Goal: Task Accomplishment & Management: Manage account settings

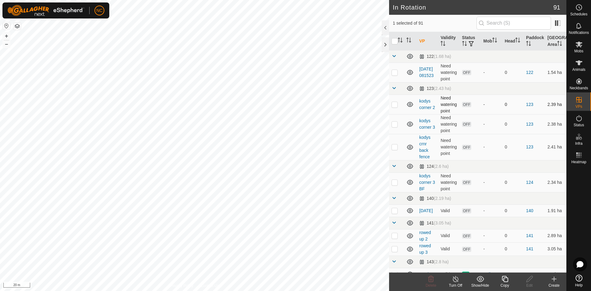
checkbox input "true"
checkbox input "false"
checkbox input "true"
drag, startPoint x: 409, startPoint y: 93, endPoint x: 390, endPoint y: 91, distance: 18.6
click at [408, 93] on td at bounding box center [410, 88] width 13 height 12
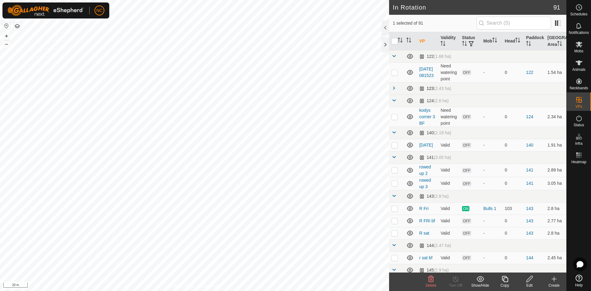
checkbox input "true"
checkbox input "false"
click at [385, 43] on div at bounding box center [385, 44] width 7 height 15
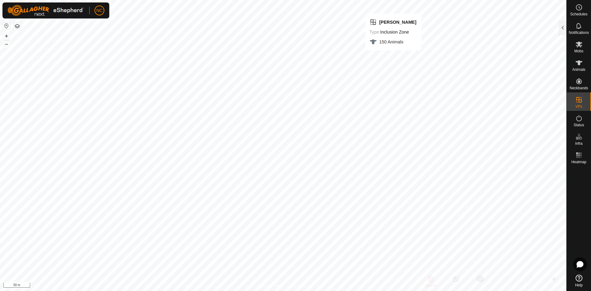
checkbox input "false"
checkbox input "true"
checkbox input "false"
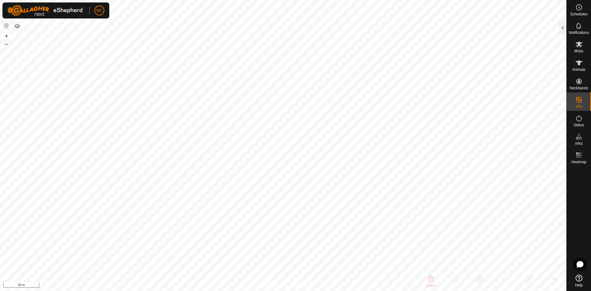
checkbox input "false"
checkbox input "true"
checkbox input "false"
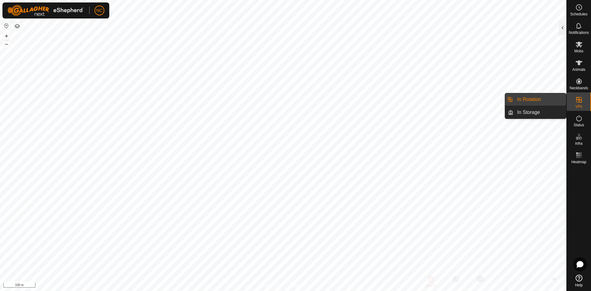
click at [550, 101] on link "In Rotation" at bounding box center [539, 99] width 53 height 12
click at [572, 103] on div "VPs" at bounding box center [578, 101] width 24 height 18
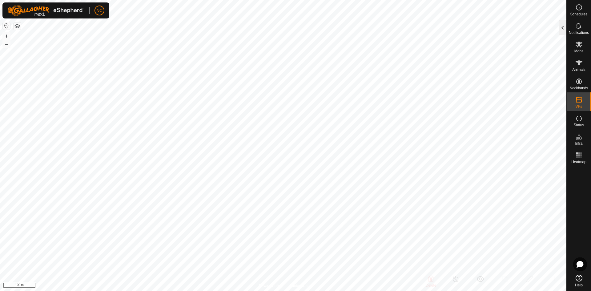
click at [563, 26] on div at bounding box center [562, 27] width 7 height 15
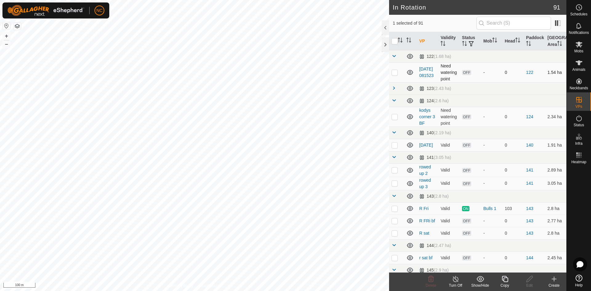
click at [392, 75] on td at bounding box center [396, 72] width 15 height 20
click at [392, 74] on p-checkbox at bounding box center [394, 72] width 6 height 5
checkbox input "false"
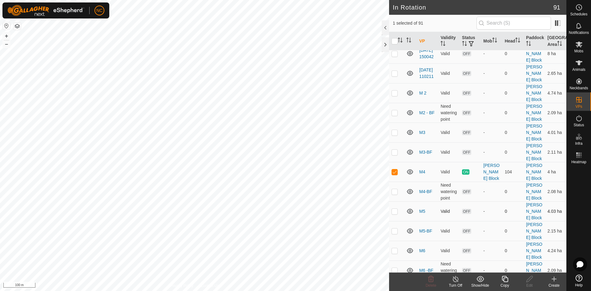
scroll to position [1231, 0]
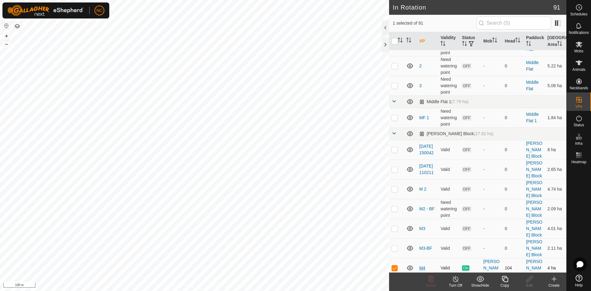
click at [421, 265] on link "M4" at bounding box center [422, 267] width 6 height 5
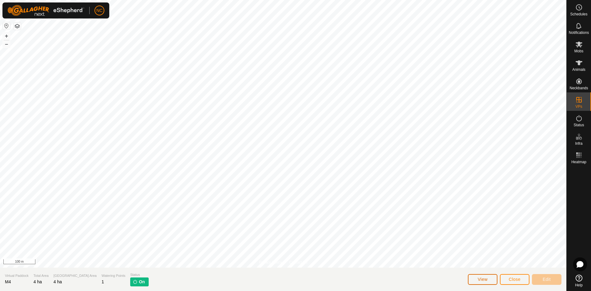
click at [485, 279] on span "View" at bounding box center [483, 279] width 10 height 5
click at [582, 13] on span "Schedules" at bounding box center [578, 14] width 17 height 4
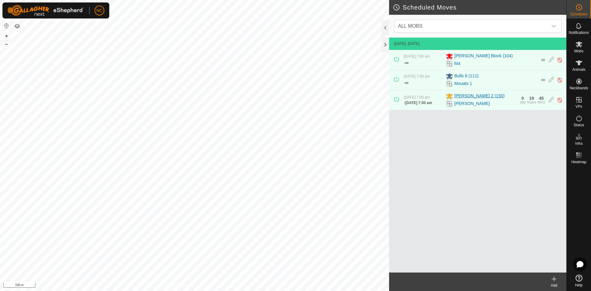
click at [459, 99] on span "[PERSON_NAME] 2 (150)" at bounding box center [479, 96] width 50 height 7
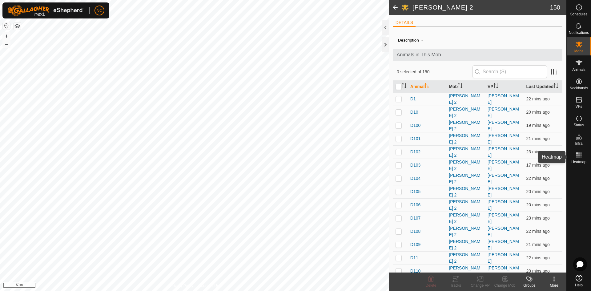
click at [580, 158] on rect at bounding box center [581, 157] width 2 height 2
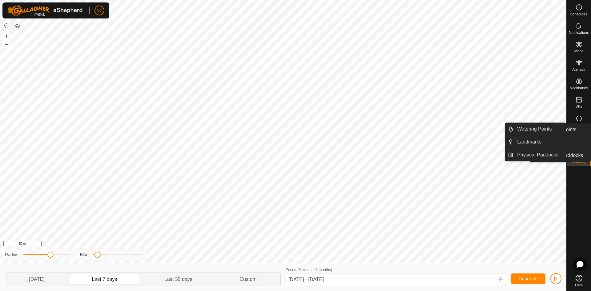
drag, startPoint x: 583, startPoint y: 131, endPoint x: 584, endPoint y: 138, distance: 6.8
click at [584, 137] on es-infrastructure-svg-icon at bounding box center [578, 137] width 11 height 10
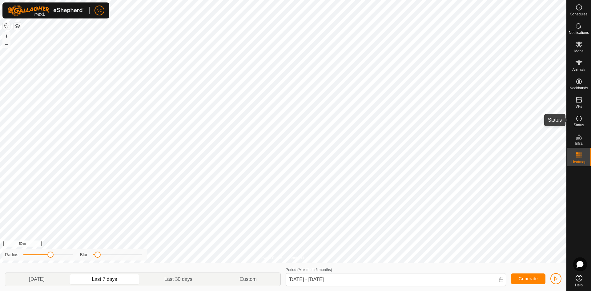
click at [580, 120] on icon at bounding box center [578, 117] width 7 height 7
click at [577, 122] on icon at bounding box center [578, 117] width 7 height 7
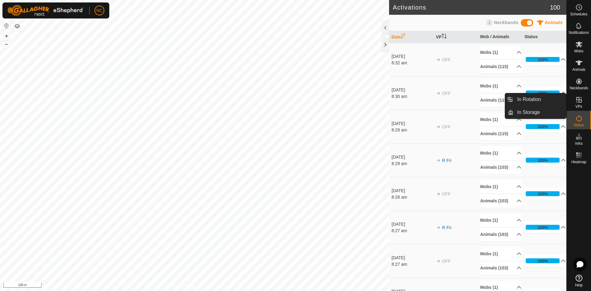
click at [579, 99] on icon at bounding box center [578, 99] width 7 height 7
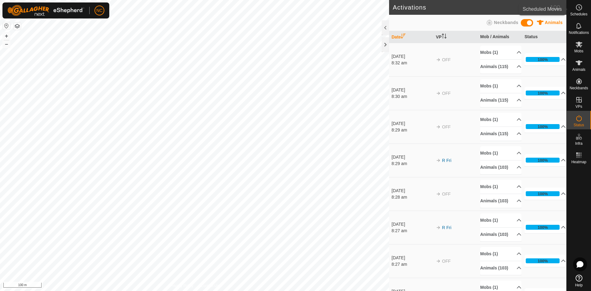
click at [578, 12] on es-schedule-vp-svg-icon at bounding box center [578, 7] width 11 height 10
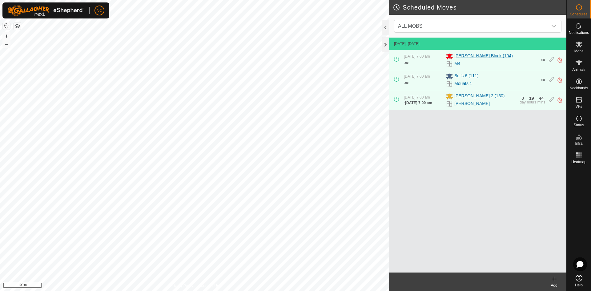
click at [462, 56] on span "[PERSON_NAME] Block (104)" at bounding box center [483, 56] width 58 height 7
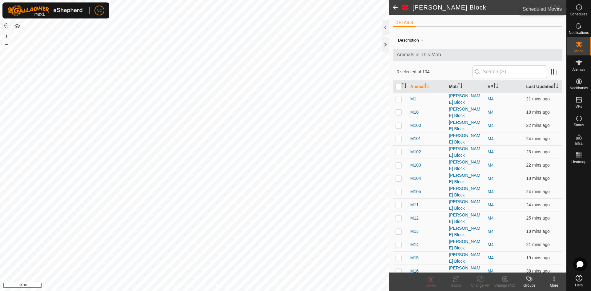
click at [578, 14] on span "Schedules" at bounding box center [578, 14] width 17 height 4
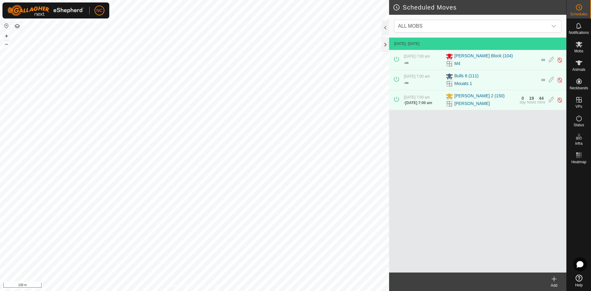
click at [417, 58] on span "[DATE] 7:00 am" at bounding box center [417, 56] width 26 height 4
click at [549, 62] on icon at bounding box center [551, 60] width 5 height 6
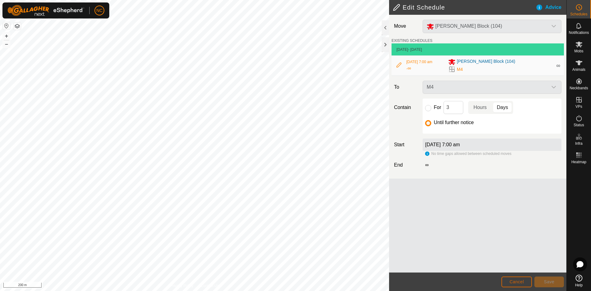
click at [511, 281] on span "Cancel" at bounding box center [516, 281] width 14 height 5
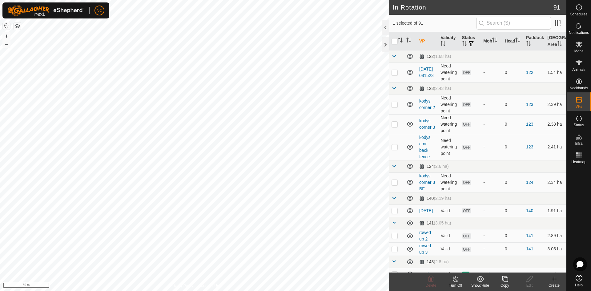
checkbox input "false"
checkbox input "true"
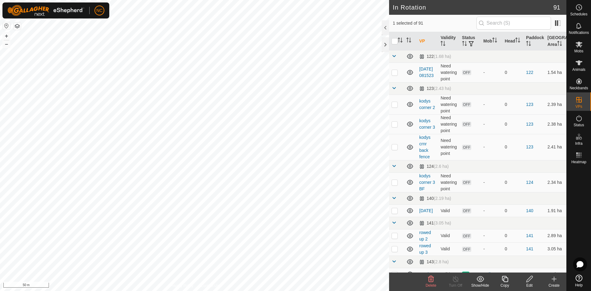
checkbox input "false"
click at [575, 10] on icon at bounding box center [578, 7] width 7 height 7
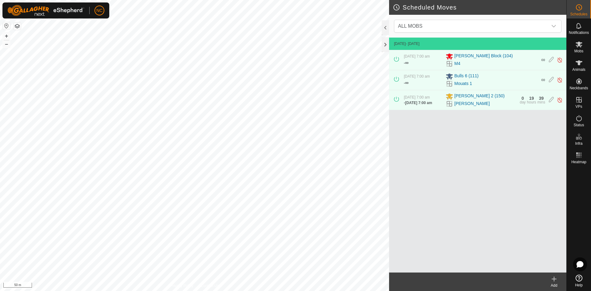
click at [555, 279] on icon at bounding box center [554, 279] width 4 height 0
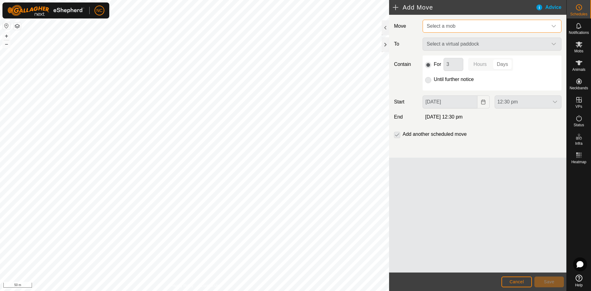
click at [460, 26] on span "Select a mob" at bounding box center [485, 26] width 123 height 12
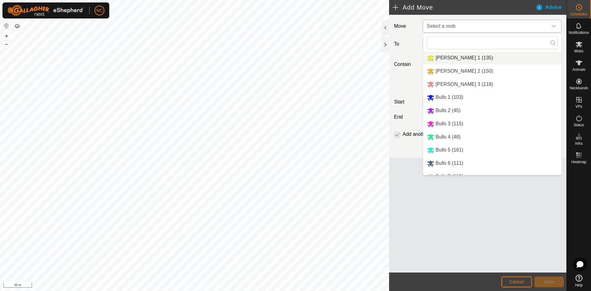
click at [458, 55] on li "[PERSON_NAME] 1 (135)" at bounding box center [492, 58] width 138 height 13
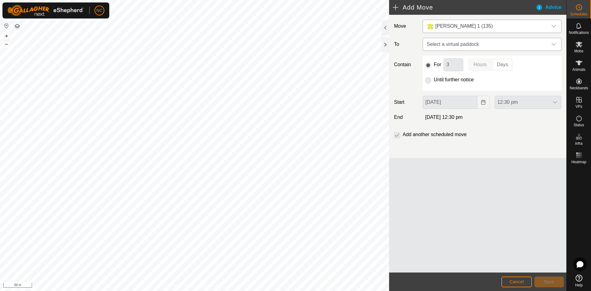
click at [510, 40] on span "Select a virtual paddock" at bounding box center [485, 44] width 123 height 12
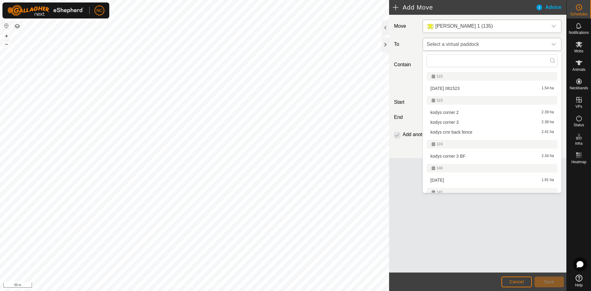
click at [510, 40] on span "Select a virtual paddock" at bounding box center [485, 44] width 123 height 12
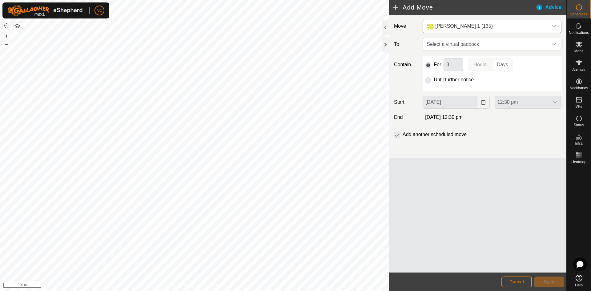
click at [425, 67] on p-radiobutton at bounding box center [428, 64] width 6 height 7
click at [429, 62] on p-radiobutton at bounding box center [428, 64] width 6 height 7
click at [430, 80] on p-radiobutton at bounding box center [428, 79] width 6 height 7
click at [434, 45] on span "Select a virtual paddock" at bounding box center [485, 44] width 123 height 12
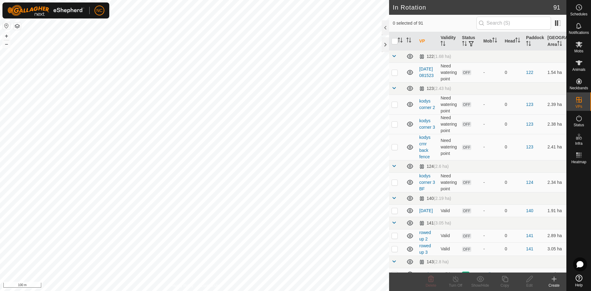
checkbox input "true"
click at [575, 13] on span "Schedules" at bounding box center [578, 14] width 17 height 4
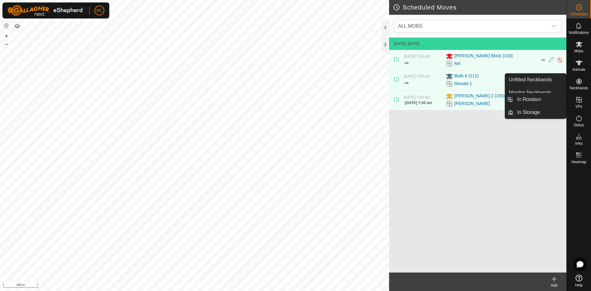
click at [579, 99] on icon at bounding box center [579, 100] width 6 height 6
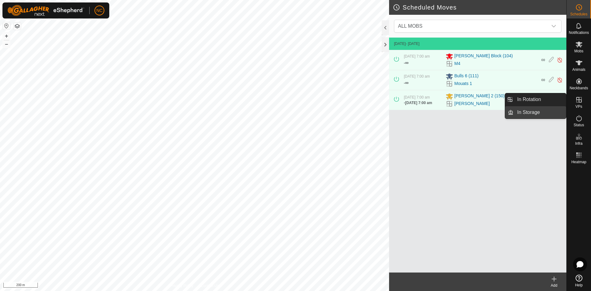
click at [529, 111] on link "In Storage" at bounding box center [539, 112] width 53 height 12
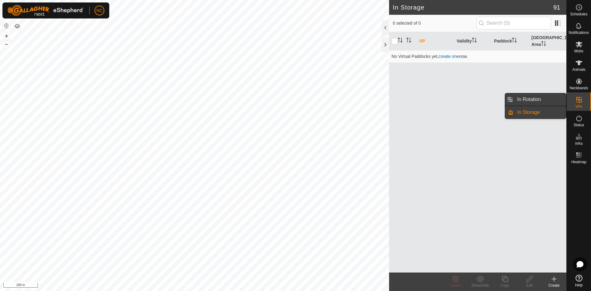
click at [529, 94] on link "In Rotation" at bounding box center [539, 99] width 53 height 12
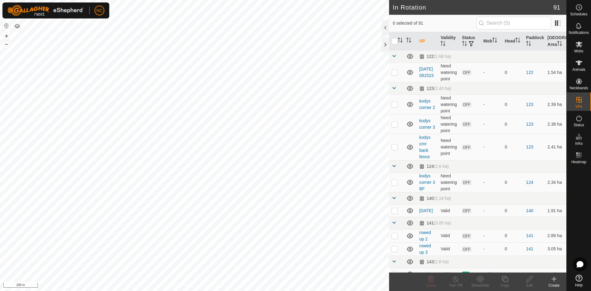
click at [553, 280] on icon at bounding box center [553, 278] width 7 height 7
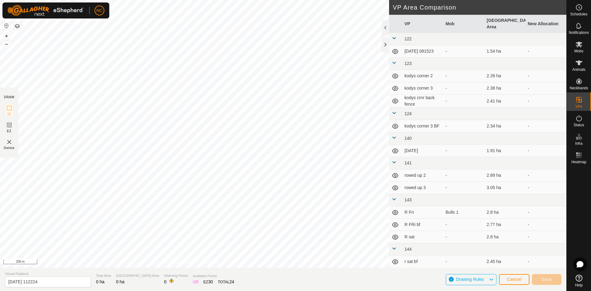
click at [491, 280] on icon at bounding box center [491, 279] width 5 height 8
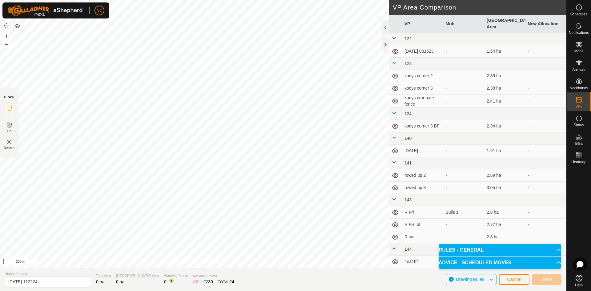
click at [491, 280] on icon at bounding box center [491, 279] width 5 height 8
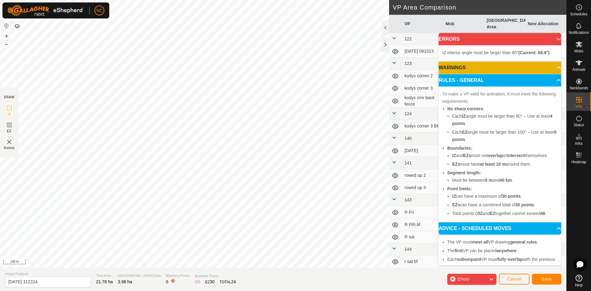
click at [322, 206] on div "IZ interior angle must be larger than 80° (Current: 68.9°) . + – ⇧ i 100 m" at bounding box center [194, 133] width 389 height 267
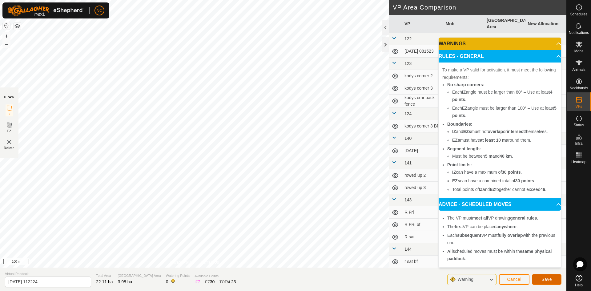
click at [541, 280] on span "Save" at bounding box center [546, 279] width 10 height 5
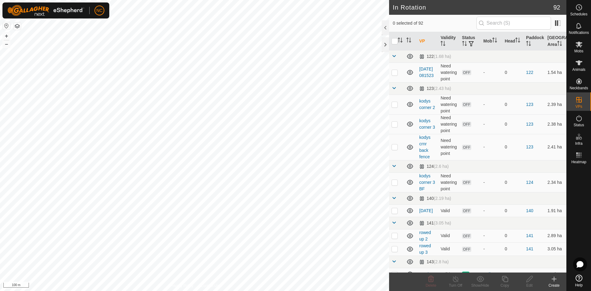
checkbox input "true"
click at [531, 284] on div "Edit" at bounding box center [529, 285] width 25 height 6
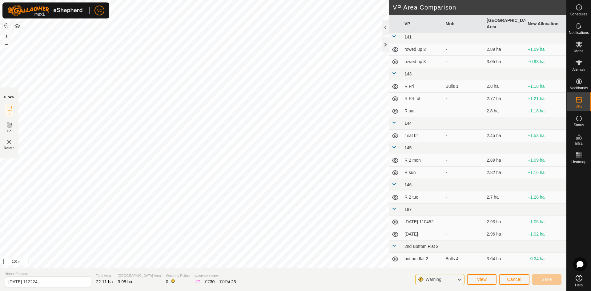
scroll to position [92, 0]
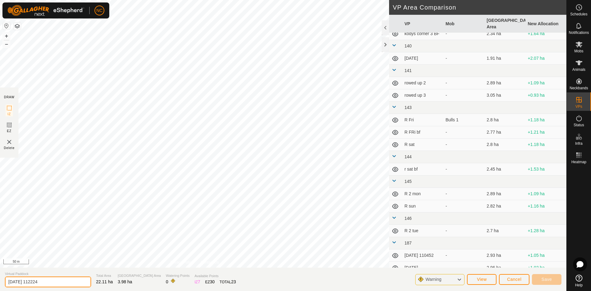
click at [50, 283] on input "[DATE] 112224" at bounding box center [48, 281] width 86 height 11
drag, startPoint x: 50, startPoint y: 283, endPoint x: -8, endPoint y: 273, distance: 59.4
click at [0, 273] on html "NC Schedules Notifications Mobs Animals Neckbands VPs Status Infra Heatmap Help…" at bounding box center [295, 145] width 591 height 291
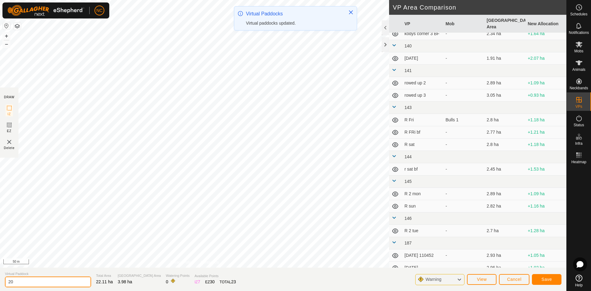
type input "2"
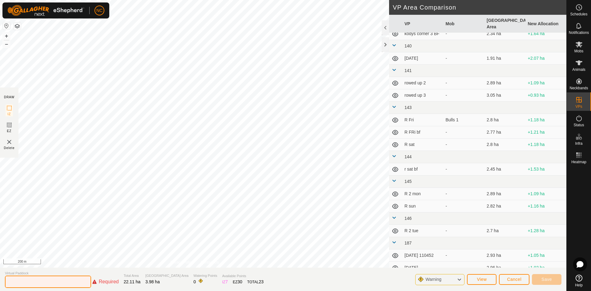
click at [22, 279] on input "text" at bounding box center [48, 281] width 86 height 12
click at [18, 281] on input "Aliceis a big ol bitch" at bounding box center [48, 281] width 86 height 11
type input "[PERSON_NAME] is a big ol bitch"
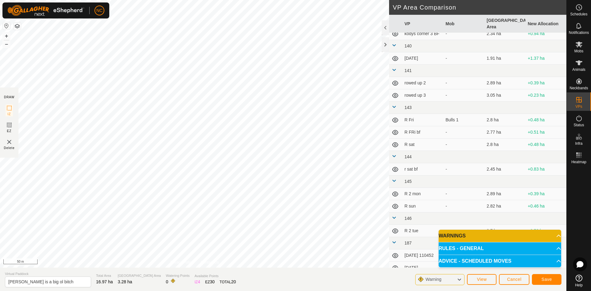
click at [451, 279] on div "Warning" at bounding box center [439, 279] width 49 height 11
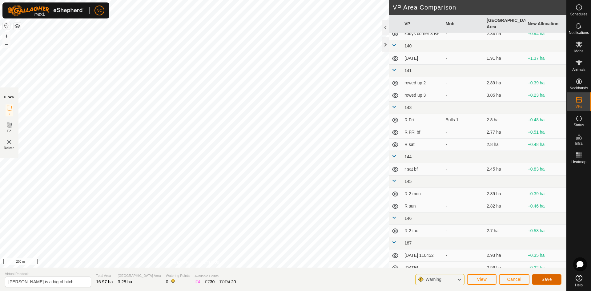
click at [545, 281] on span "Save" at bounding box center [546, 279] width 10 height 5
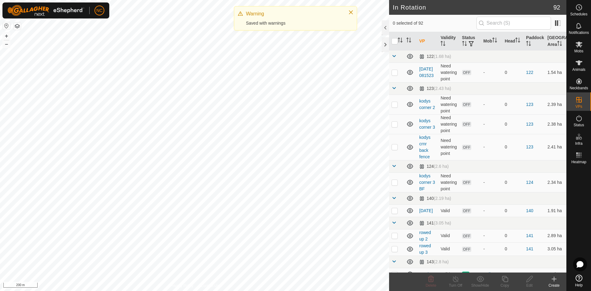
checkbox input "true"
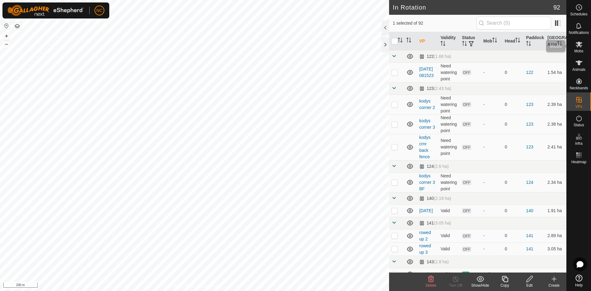
click at [581, 46] on icon at bounding box center [578, 45] width 7 height 6
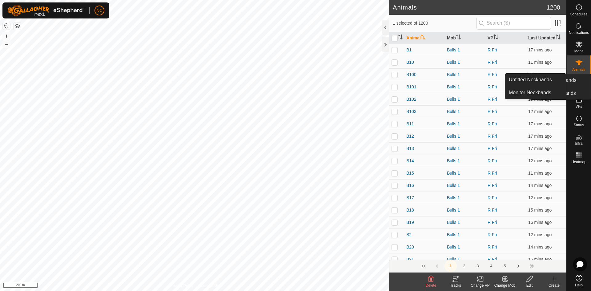
click at [579, 69] on span "Animals" at bounding box center [578, 70] width 13 height 4
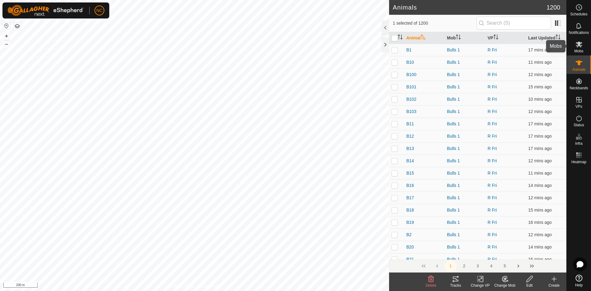
click at [575, 50] on span "Mobs" at bounding box center [578, 51] width 9 height 4
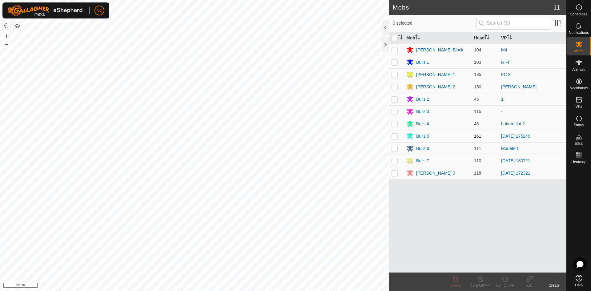
click at [396, 136] on p-checkbox at bounding box center [394, 136] width 6 height 5
checkbox input "true"
click at [419, 137] on div "Bulls 5" at bounding box center [422, 136] width 13 height 6
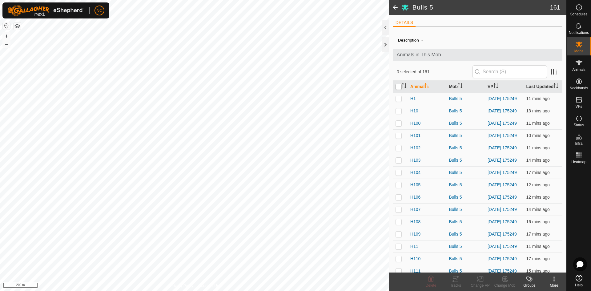
click at [401, 89] on input "checkbox" at bounding box center [398, 87] width 6 height 6
checkbox input "true"
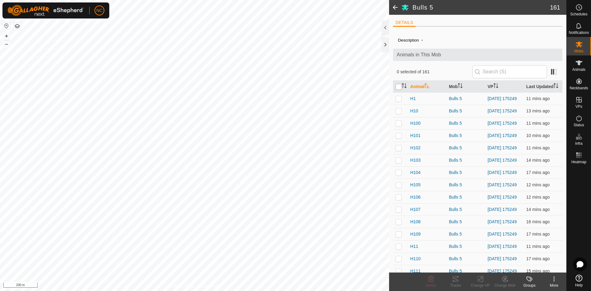
checkbox input "true"
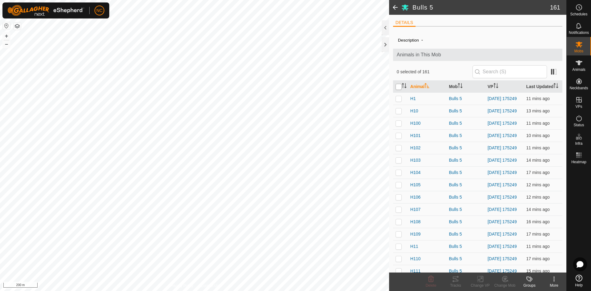
checkbox input "true"
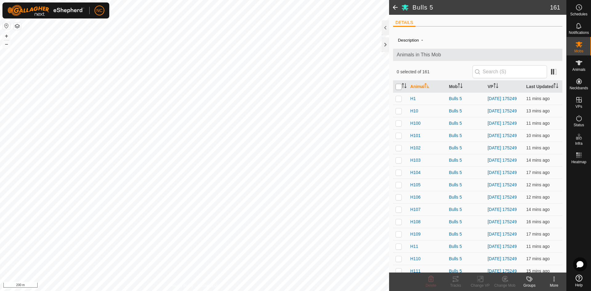
checkbox input "true"
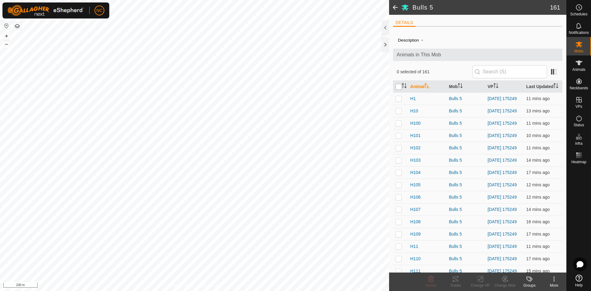
checkbox input "true"
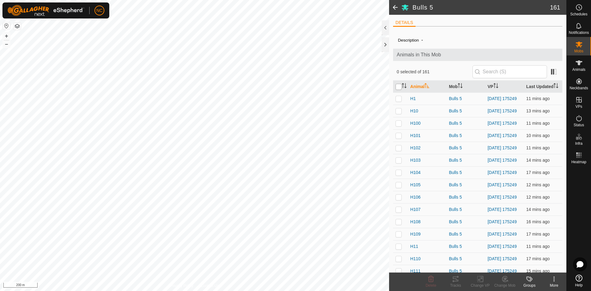
checkbox input "true"
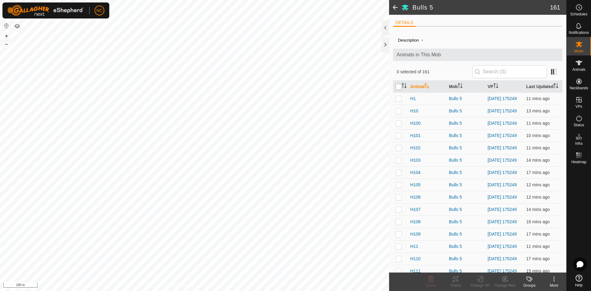
checkbox input "true"
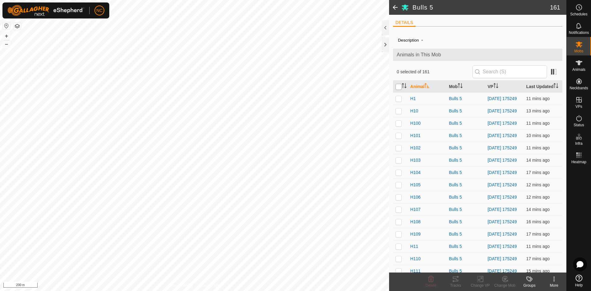
checkbox input "true"
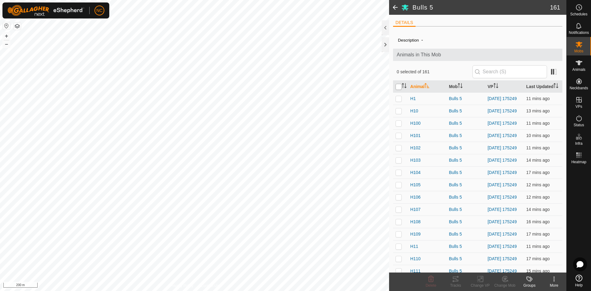
checkbox input "true"
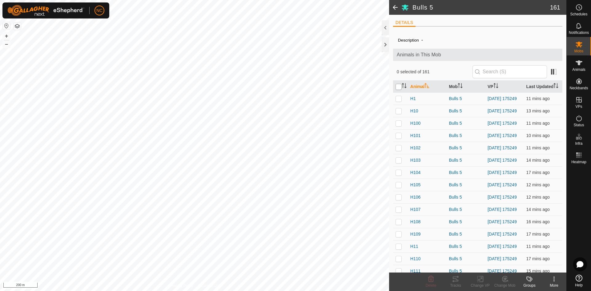
checkbox input "true"
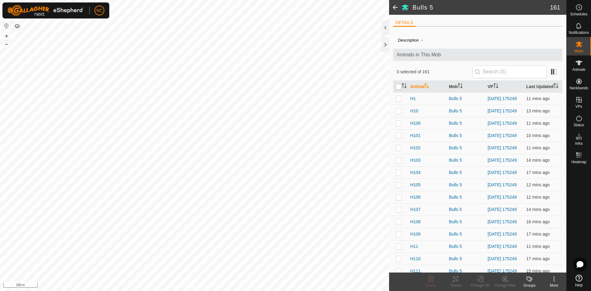
checkbox input "true"
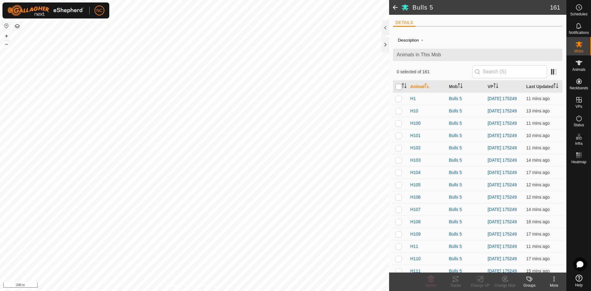
checkbox input "true"
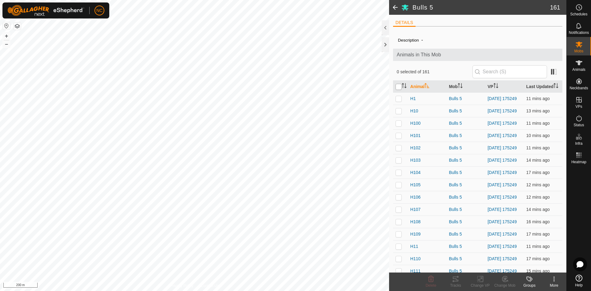
checkbox input "true"
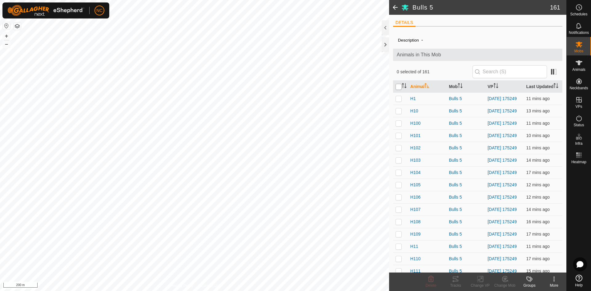
checkbox input "true"
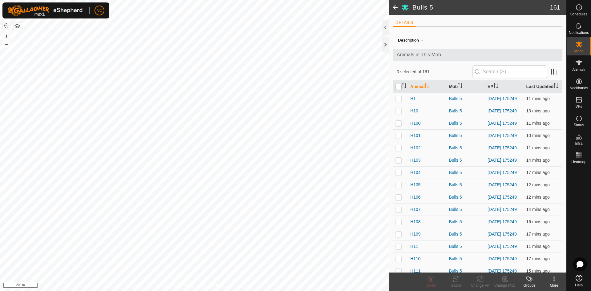
checkbox input "true"
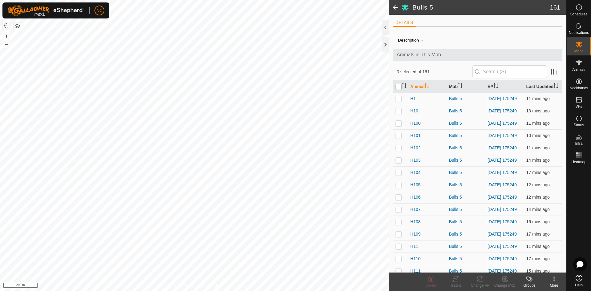
checkbox input "true"
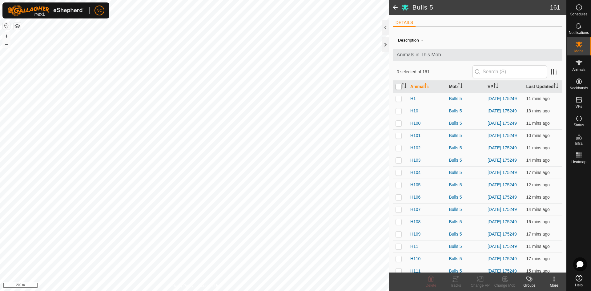
checkbox input "true"
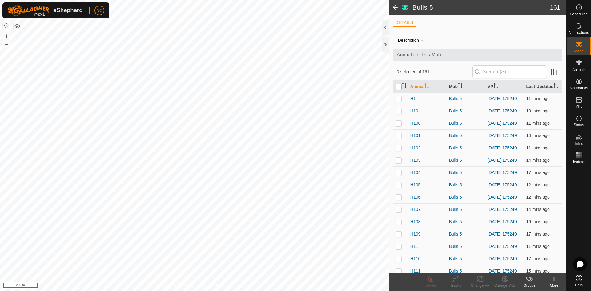
checkbox input "true"
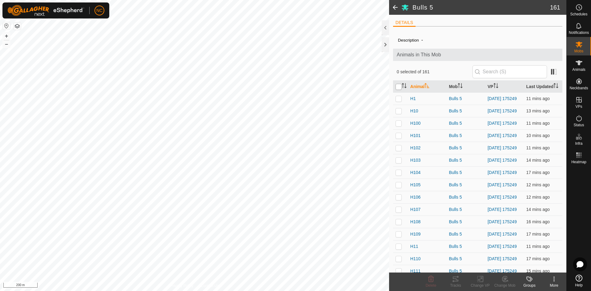
checkbox input "true"
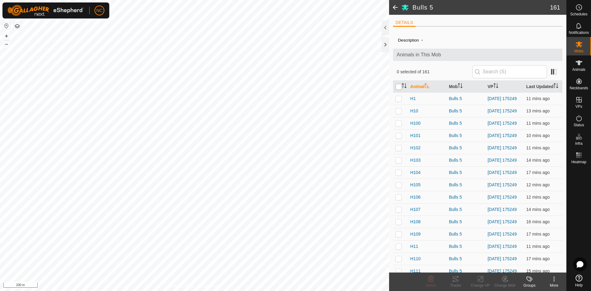
checkbox input "true"
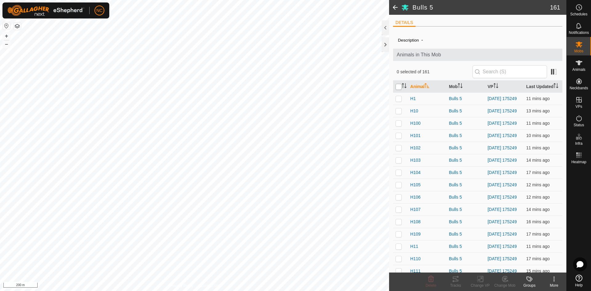
checkbox input "true"
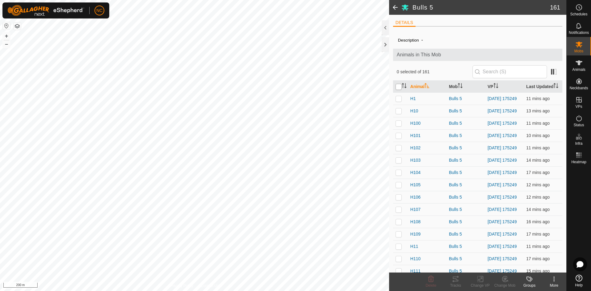
checkbox input "true"
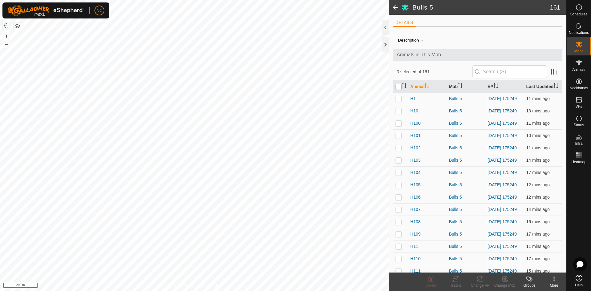
checkbox input "true"
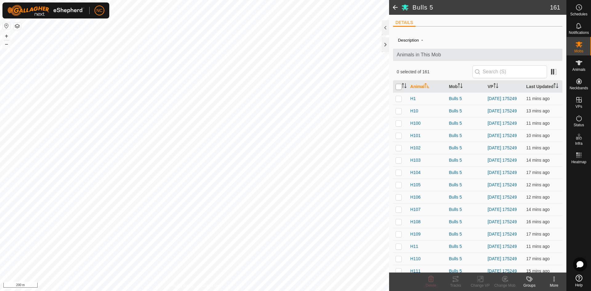
checkbox input "true"
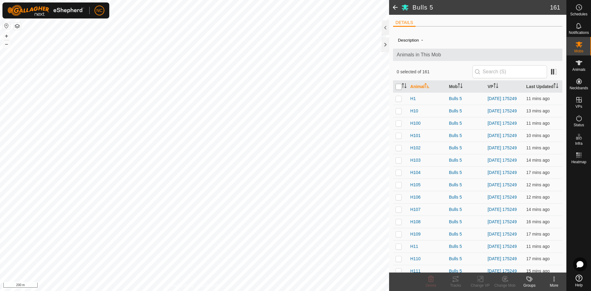
checkbox input "true"
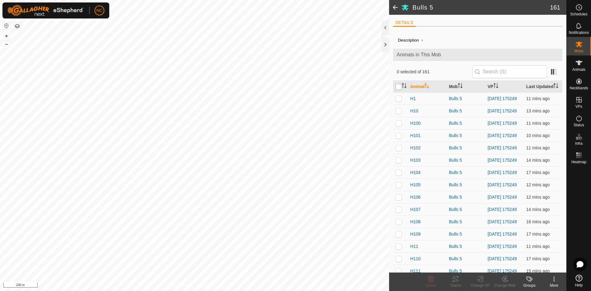
checkbox input "true"
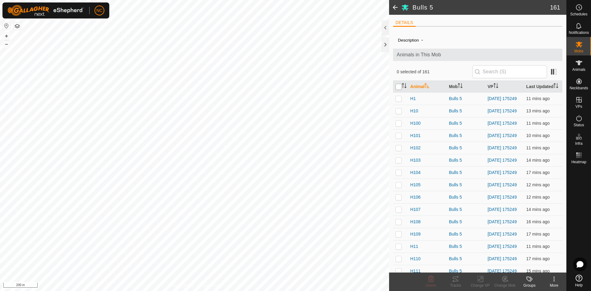
checkbox input "true"
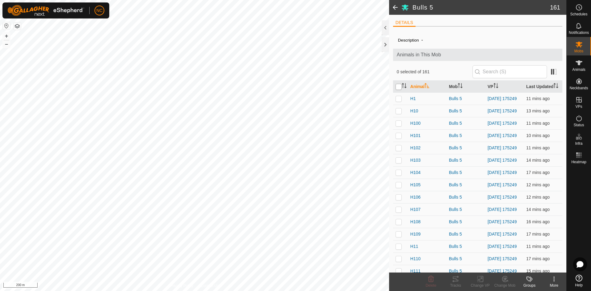
checkbox input "true"
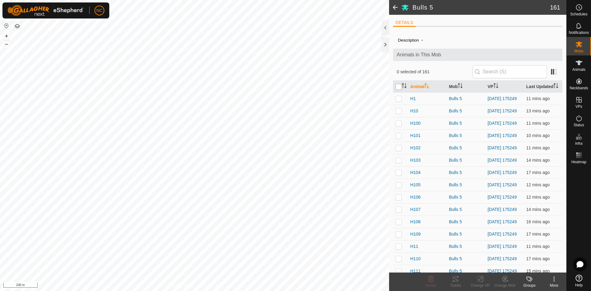
checkbox input "true"
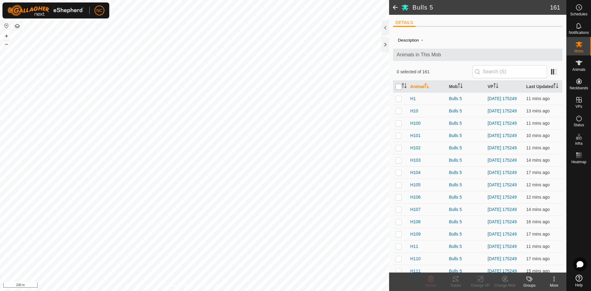
checkbox input "true"
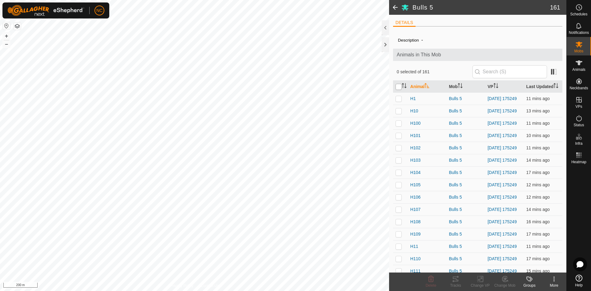
checkbox input "true"
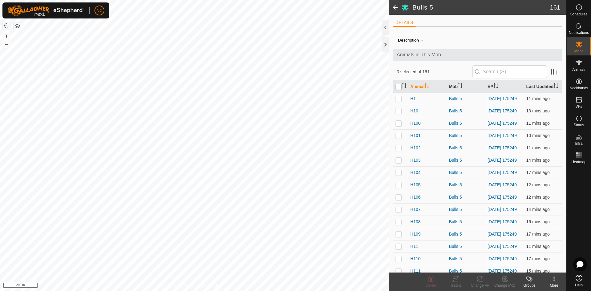
checkbox input "true"
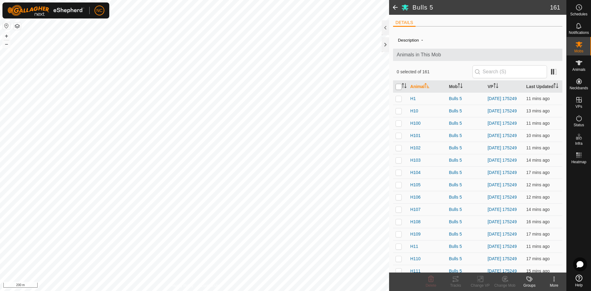
checkbox input "true"
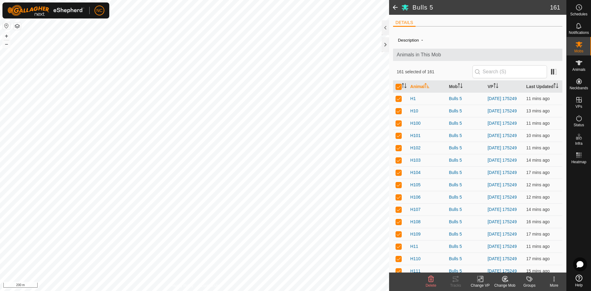
click at [480, 281] on icon at bounding box center [480, 278] width 8 height 7
click at [486, 252] on link "Choose VP..." at bounding box center [498, 252] width 61 height 12
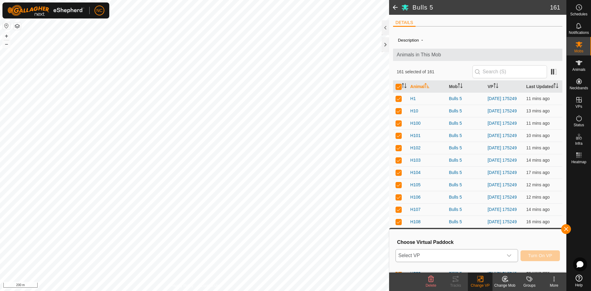
click at [453, 254] on span "Select VP" at bounding box center [449, 255] width 107 height 12
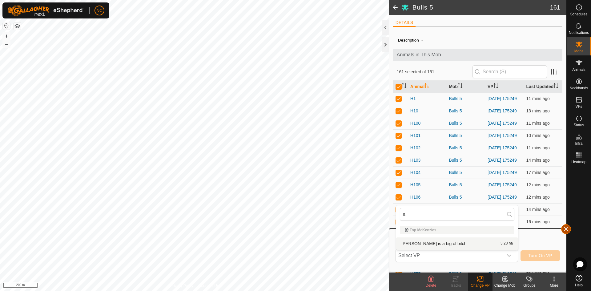
type input "al"
click at [566, 227] on button "button" at bounding box center [566, 229] width 10 height 10
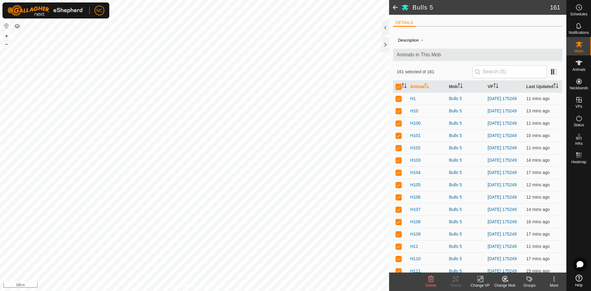
click at [481, 279] on icon at bounding box center [480, 278] width 8 height 7
click at [489, 250] on link "Choose VP..." at bounding box center [498, 252] width 61 height 12
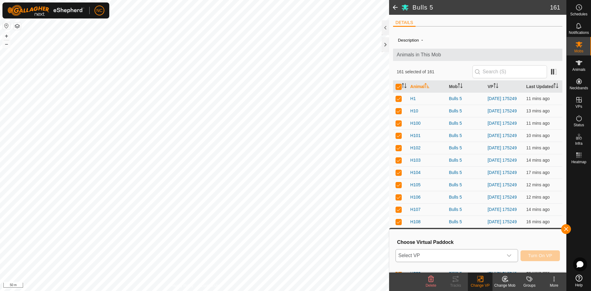
click at [462, 251] on span "Select VP" at bounding box center [449, 255] width 107 height 12
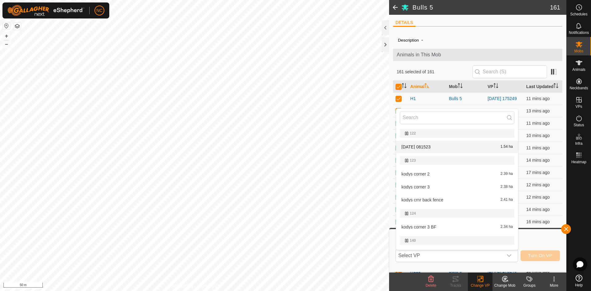
click at [469, 29] on div "DETAILS" at bounding box center [477, 25] width 169 height 13
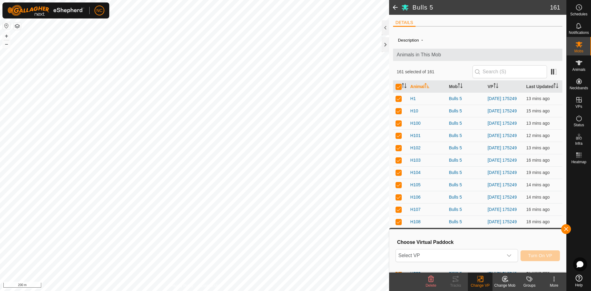
click at [395, 8] on span at bounding box center [395, 7] width 12 height 15
